Goal: Task Accomplishment & Management: Complete application form

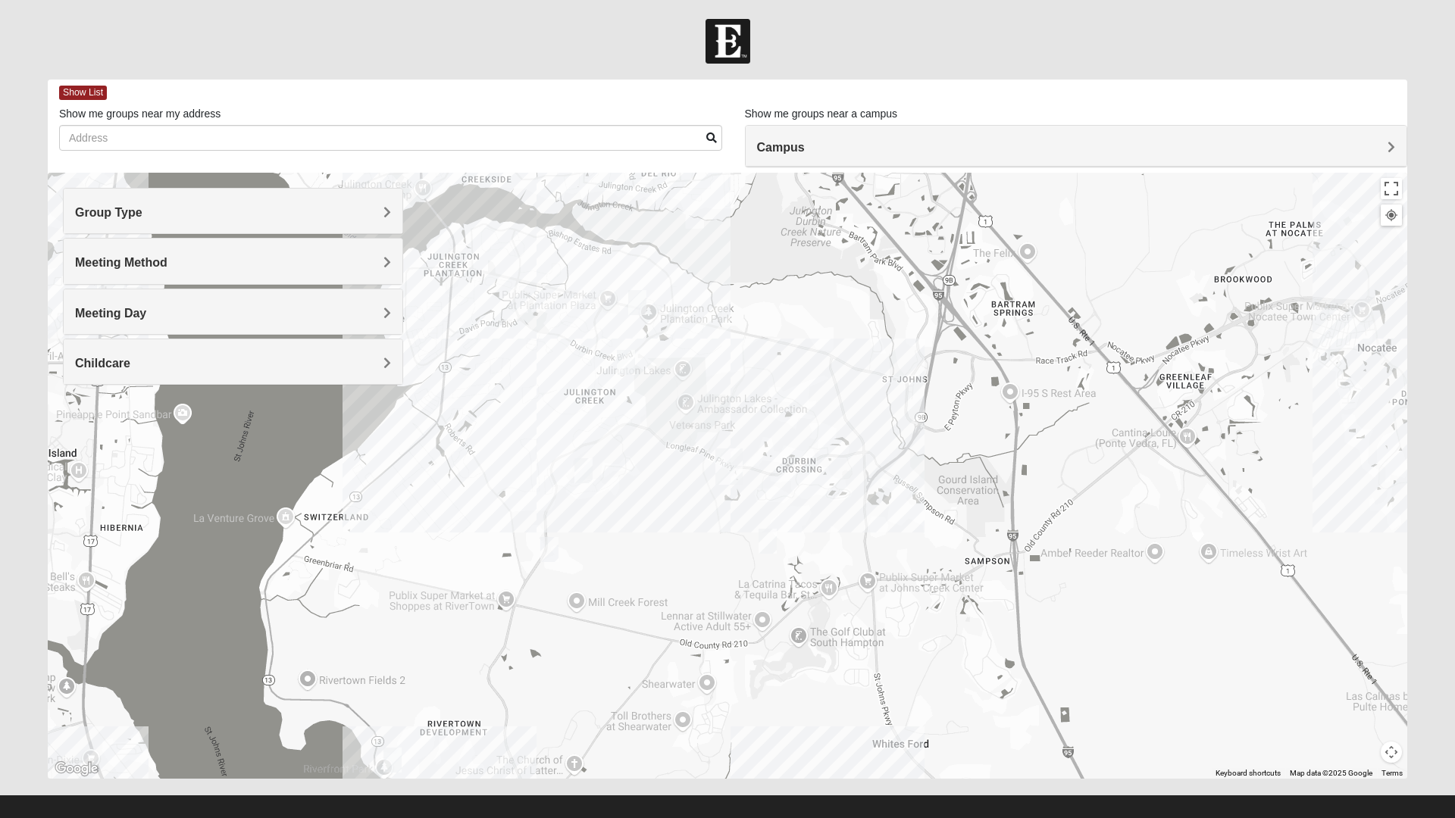
click at [206, 212] on h4 "Group Type" at bounding box center [233, 212] width 316 height 14
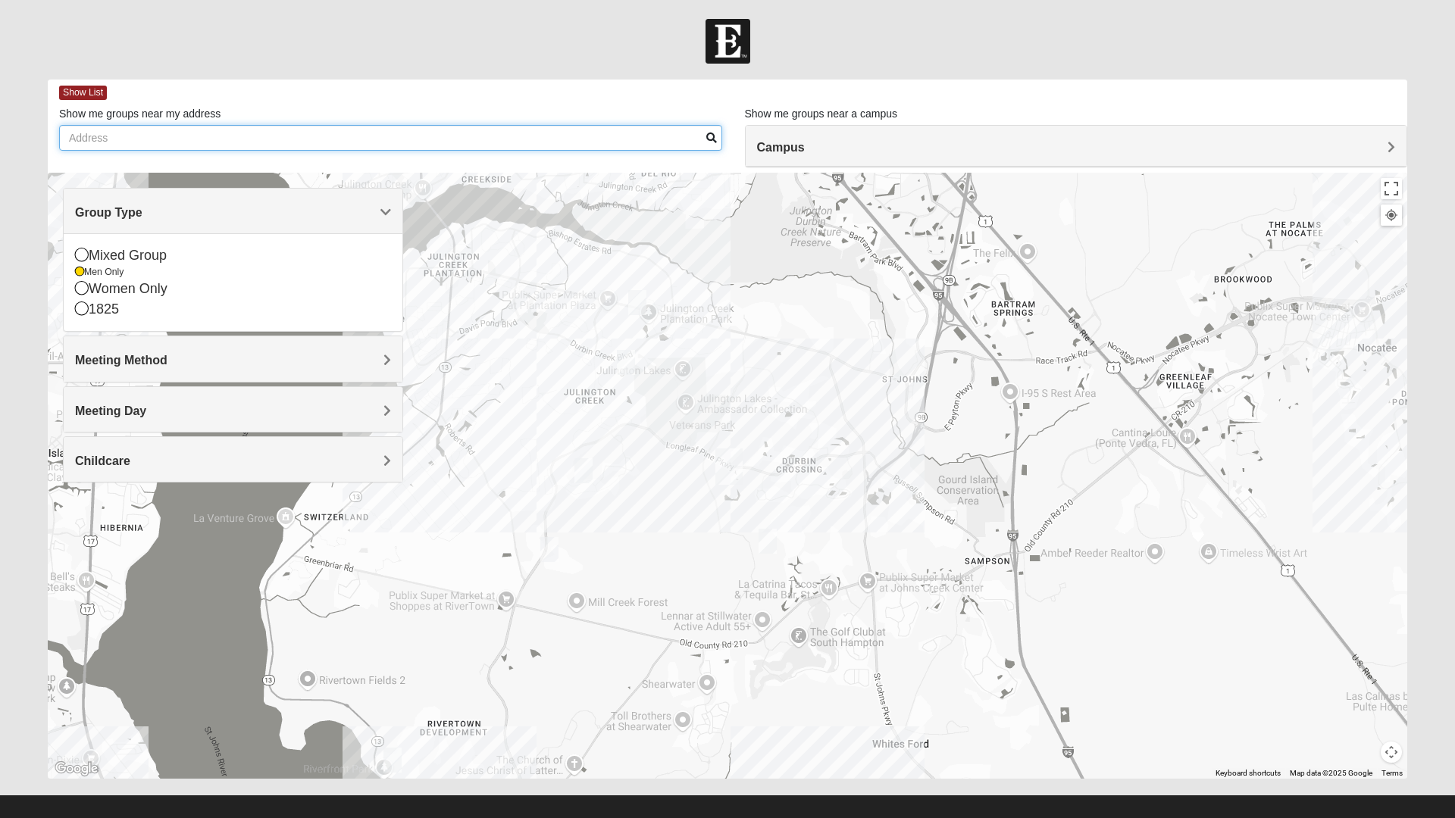
click at [312, 142] on input "Show me groups near my address" at bounding box center [390, 138] width 663 height 26
click at [98, 312] on div "1825" at bounding box center [233, 309] width 316 height 20
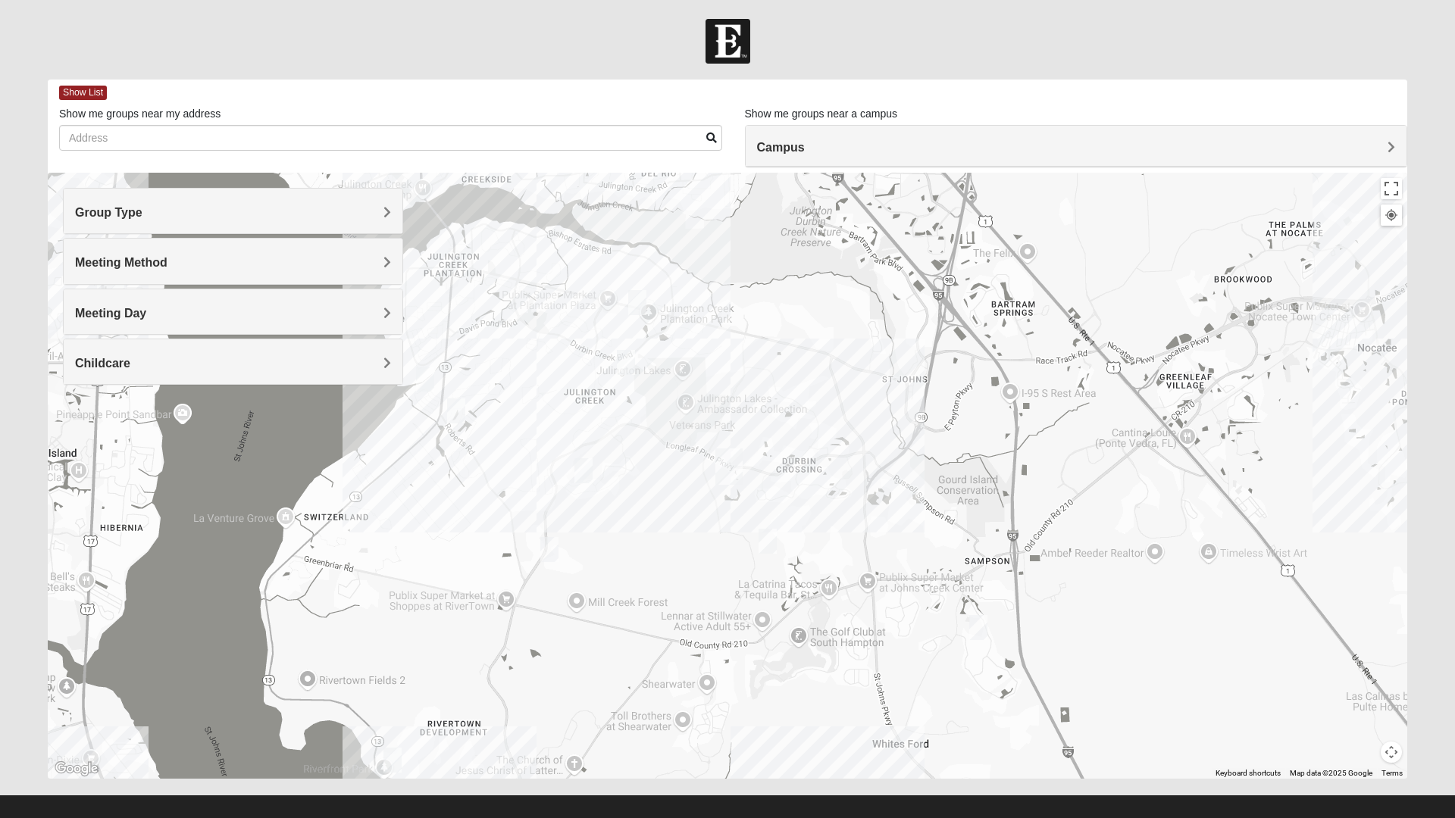
click at [246, 212] on h4 "Group Type" at bounding box center [233, 212] width 316 height 14
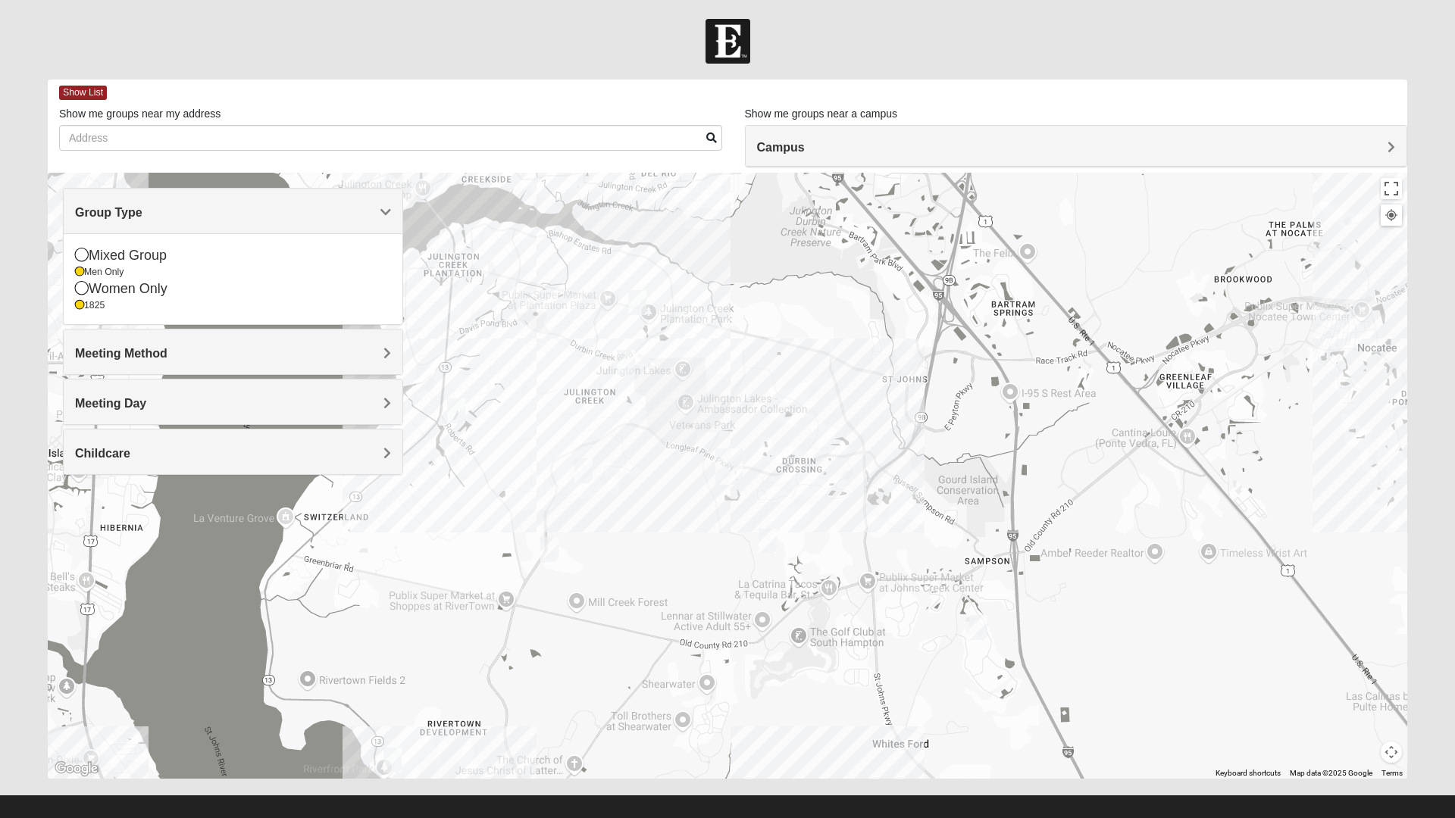
click at [89, 273] on div "Men Only" at bounding box center [233, 272] width 316 height 13
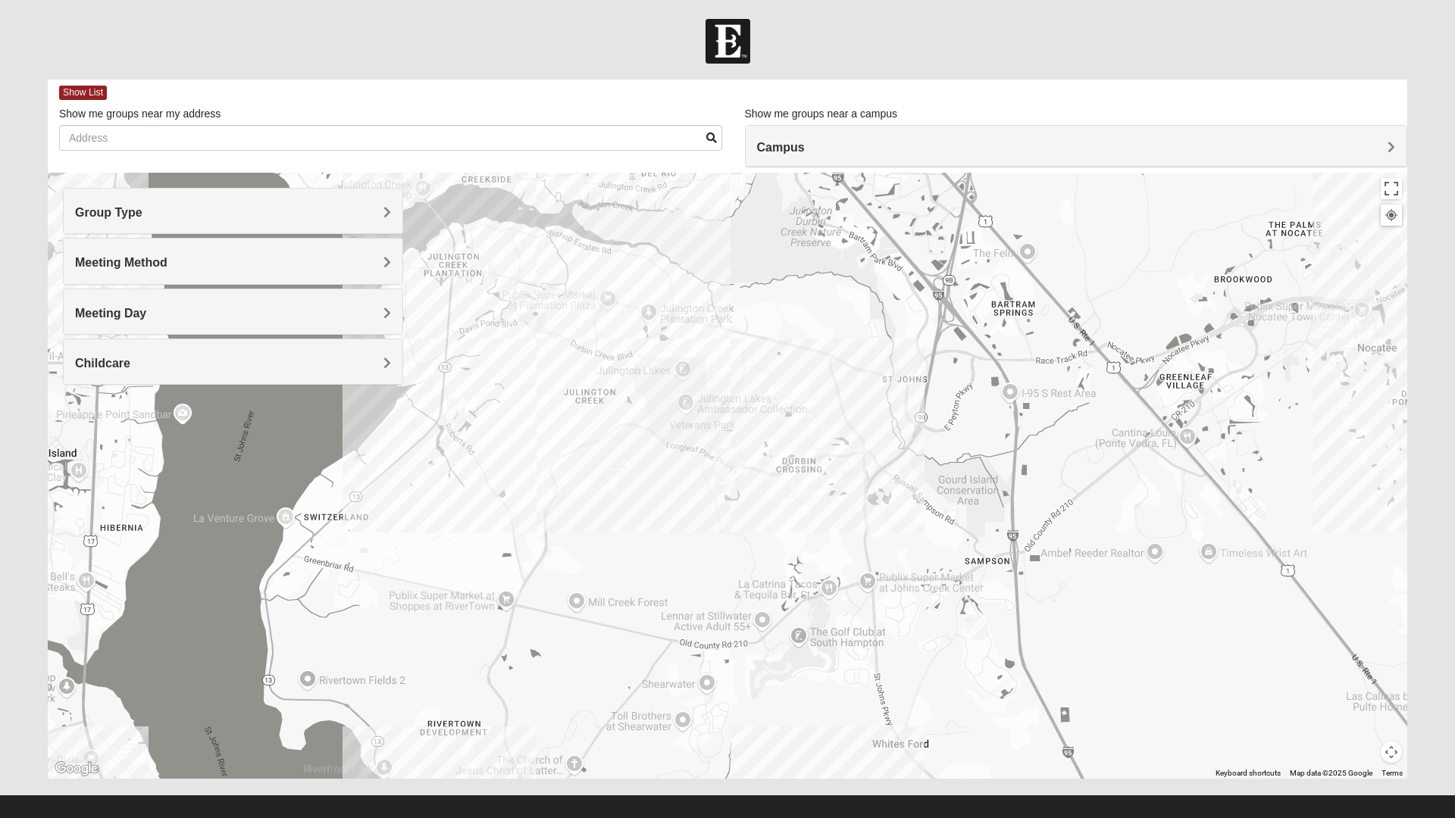
click at [363, 203] on div "Group Type" at bounding box center [233, 211] width 339 height 45
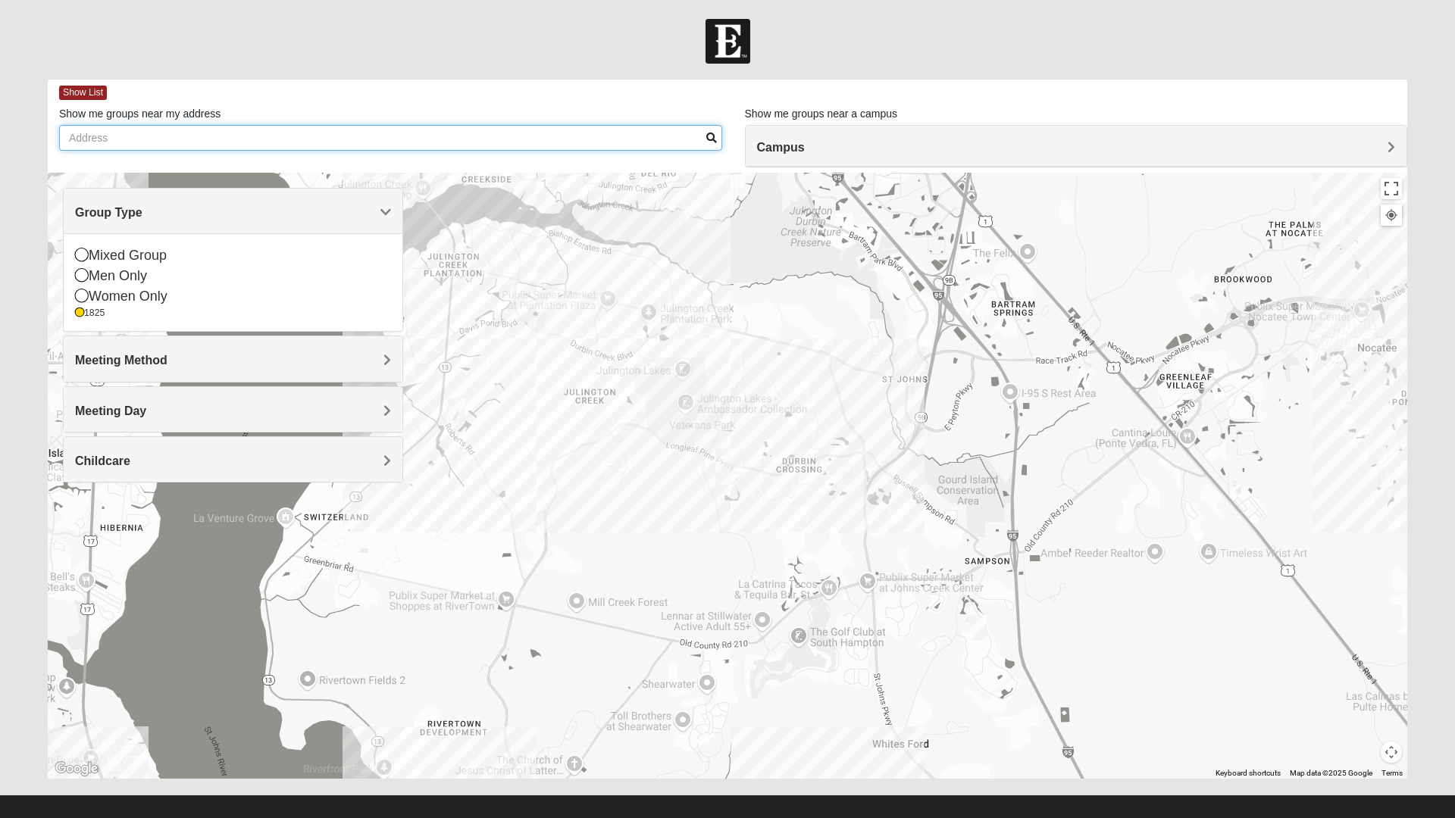
click at [246, 136] on input "Show me groups near my address" at bounding box center [390, 138] width 663 height 26
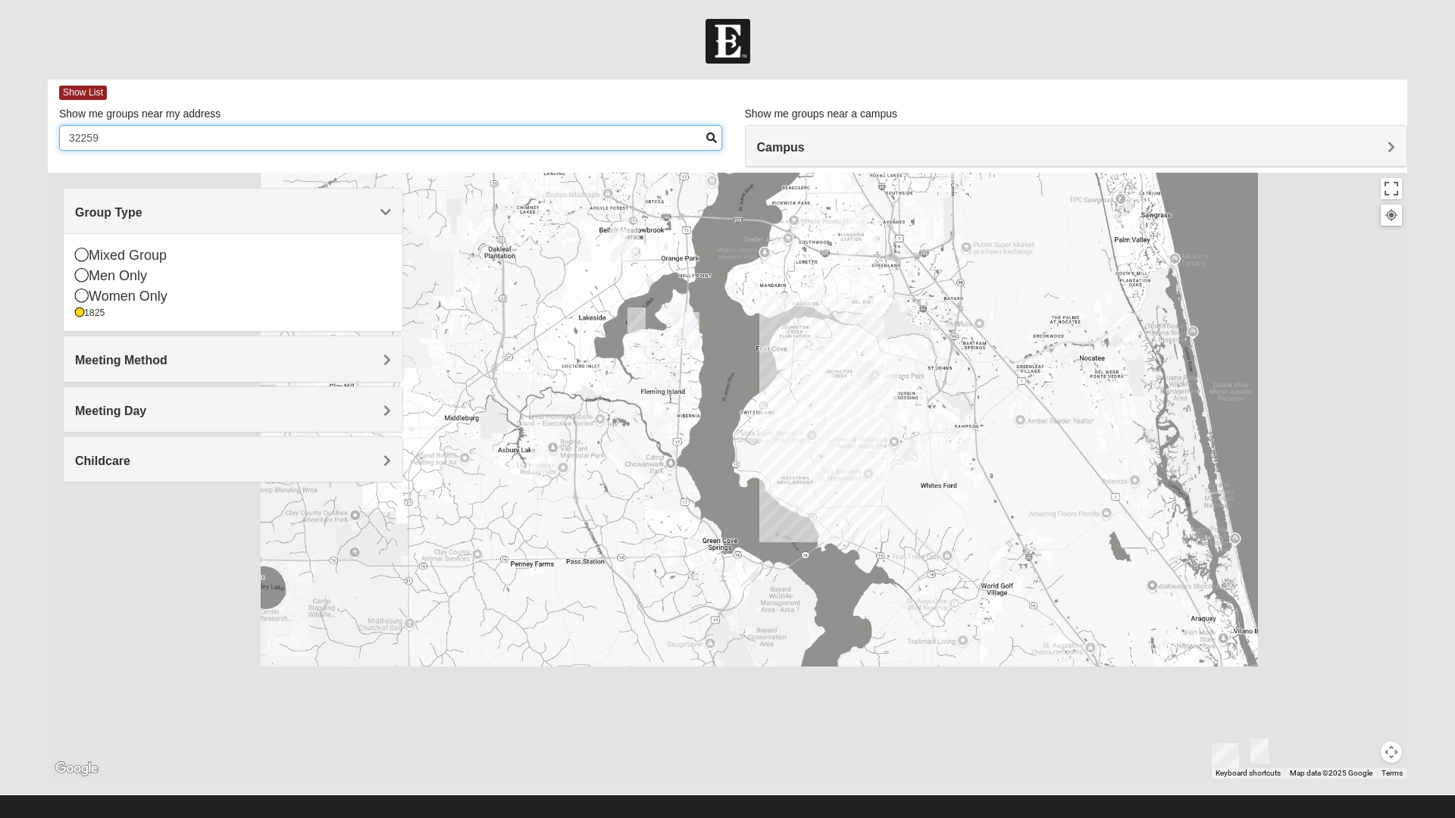
type input "32259"
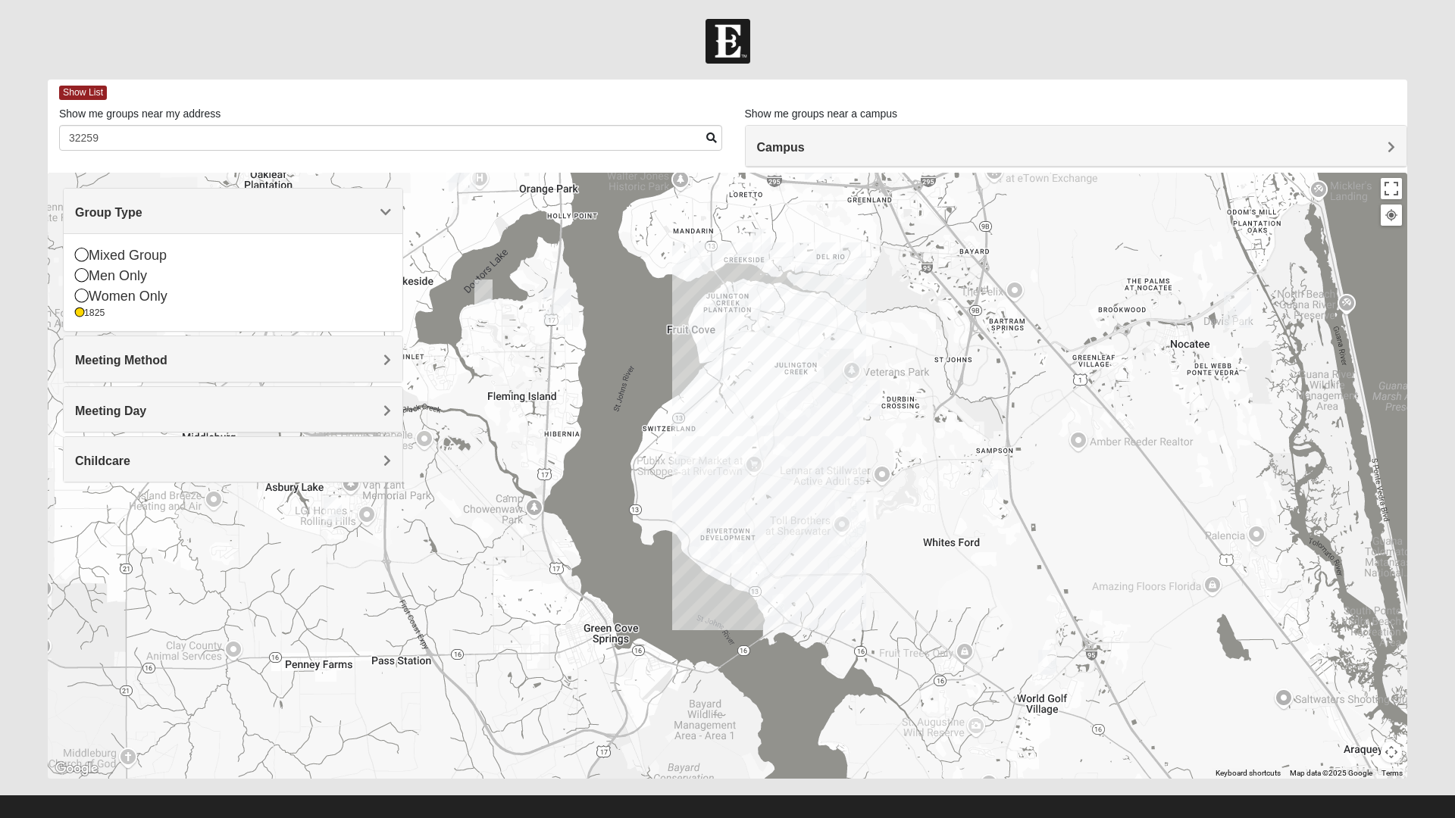
click at [1001, 477] on img "1825 Mixed Lovin/Hale 32092" at bounding box center [988, 477] width 30 height 37
click at [902, 435] on span "Learn More" at bounding box center [877, 443] width 64 height 16
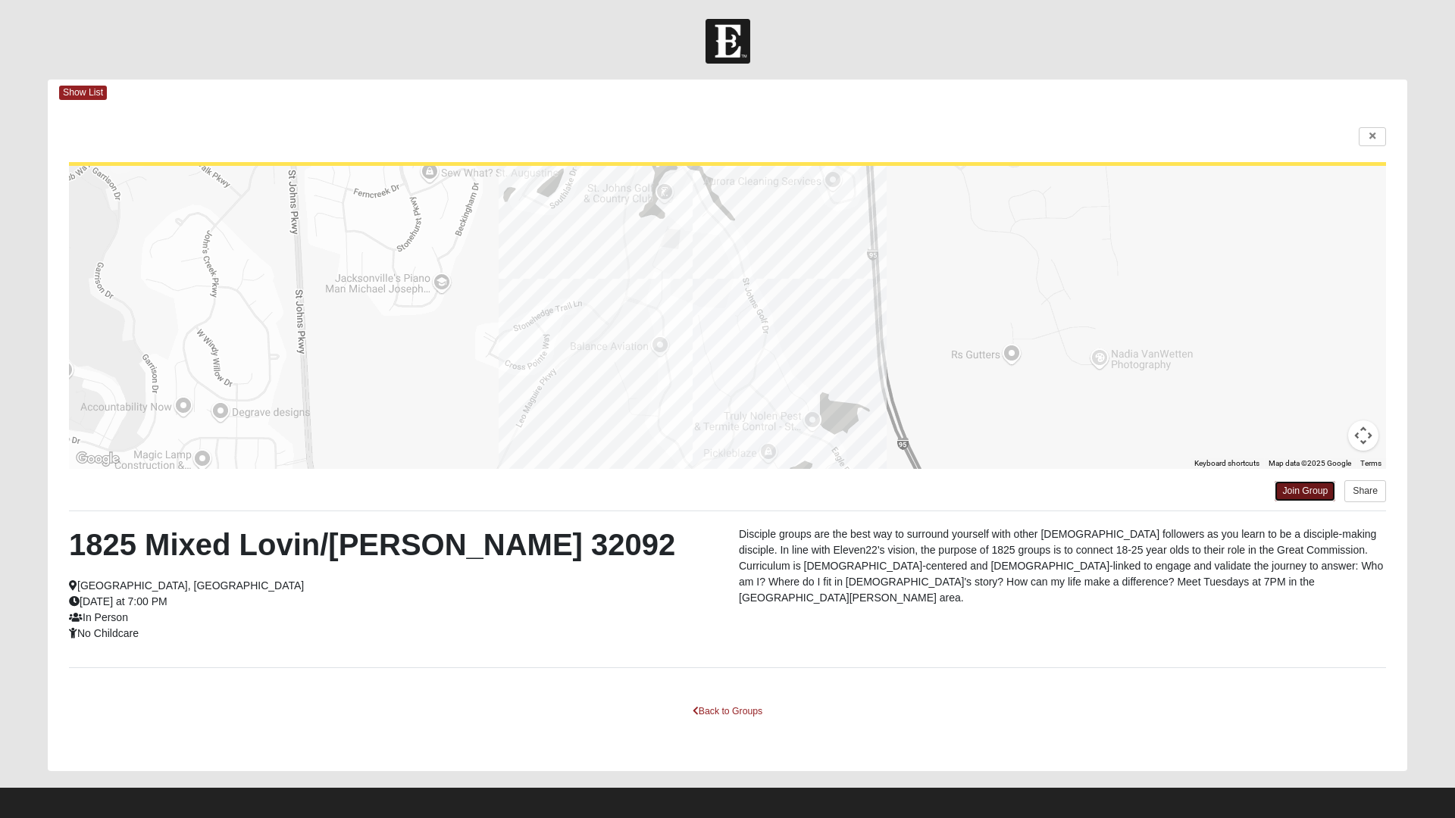
click at [1301, 491] on link "Join Group" at bounding box center [1304, 491] width 61 height 20
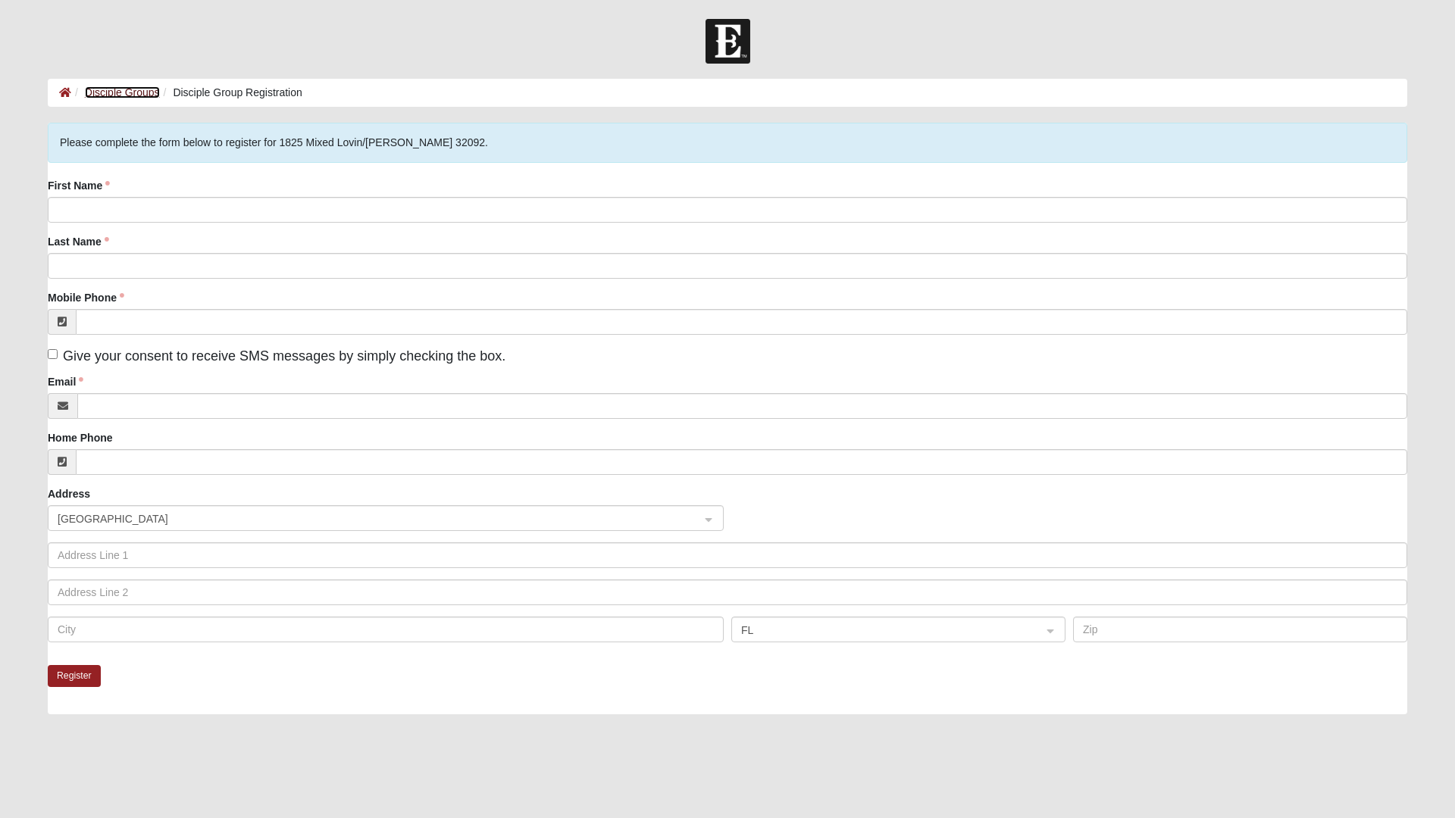
click at [141, 95] on link "Disciple Groups" at bounding box center [122, 92] width 75 height 12
